Goal: Go to known website: Go to known website

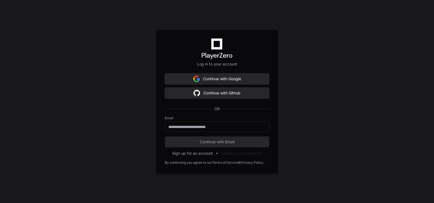
scroll to position [75, 0]
click at [216, 93] on button "Continue with Github" at bounding box center [217, 93] width 104 height 11
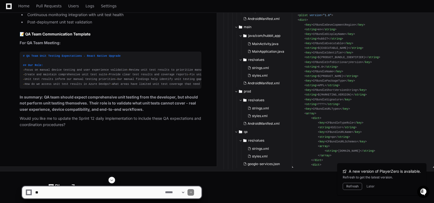
scroll to position [43451, 0]
click at [351, 186] on button "Refresh" at bounding box center [351, 186] width 19 height 7
